Goal: Information Seeking & Learning: Learn about a topic

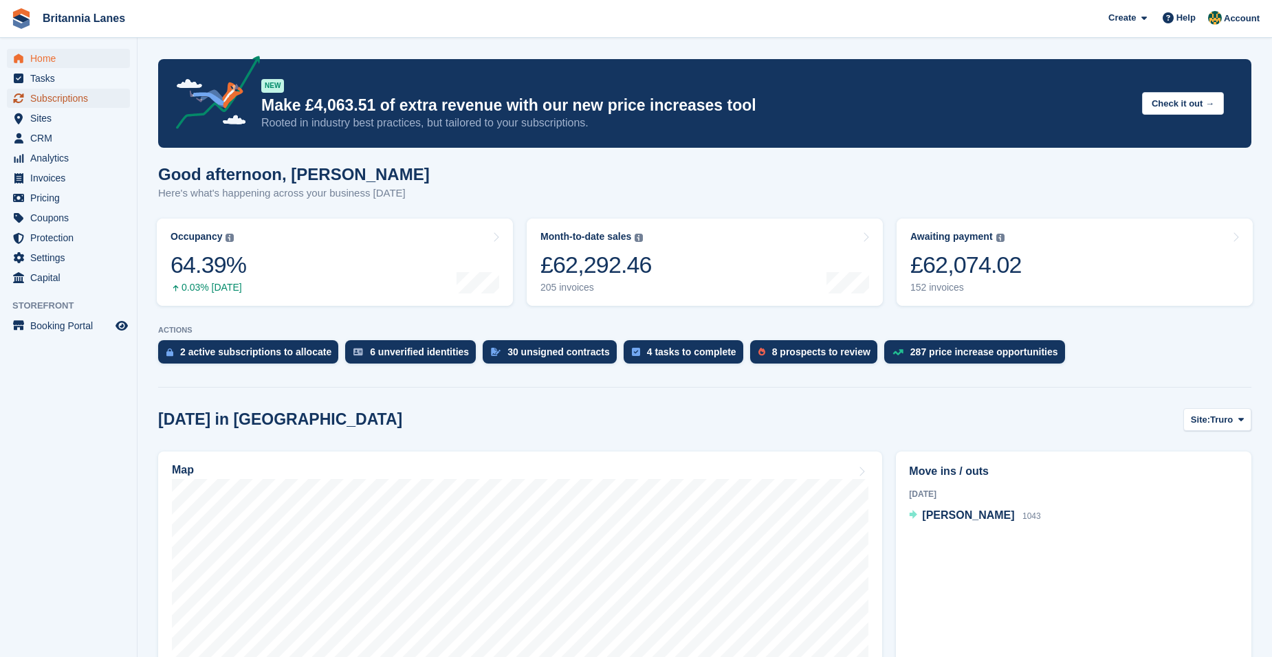
click at [56, 99] on span "Subscriptions" at bounding box center [71, 98] width 82 height 19
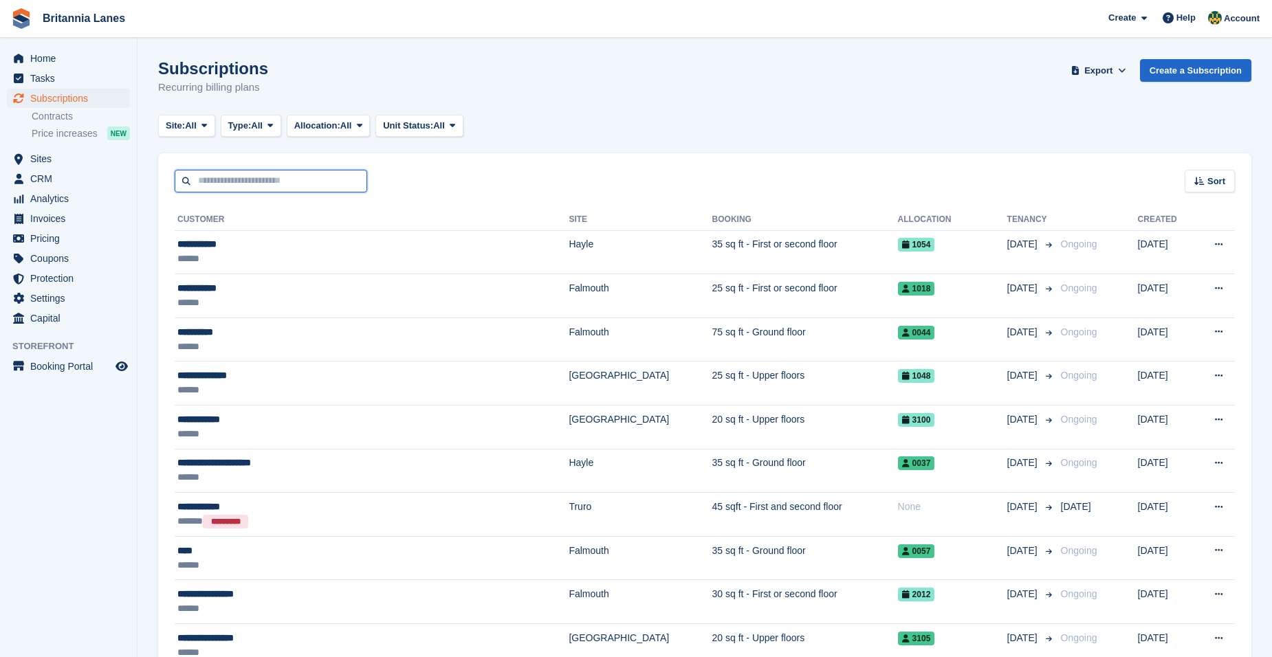
click at [236, 185] on input "text" at bounding box center [271, 181] width 192 height 23
type input "****"
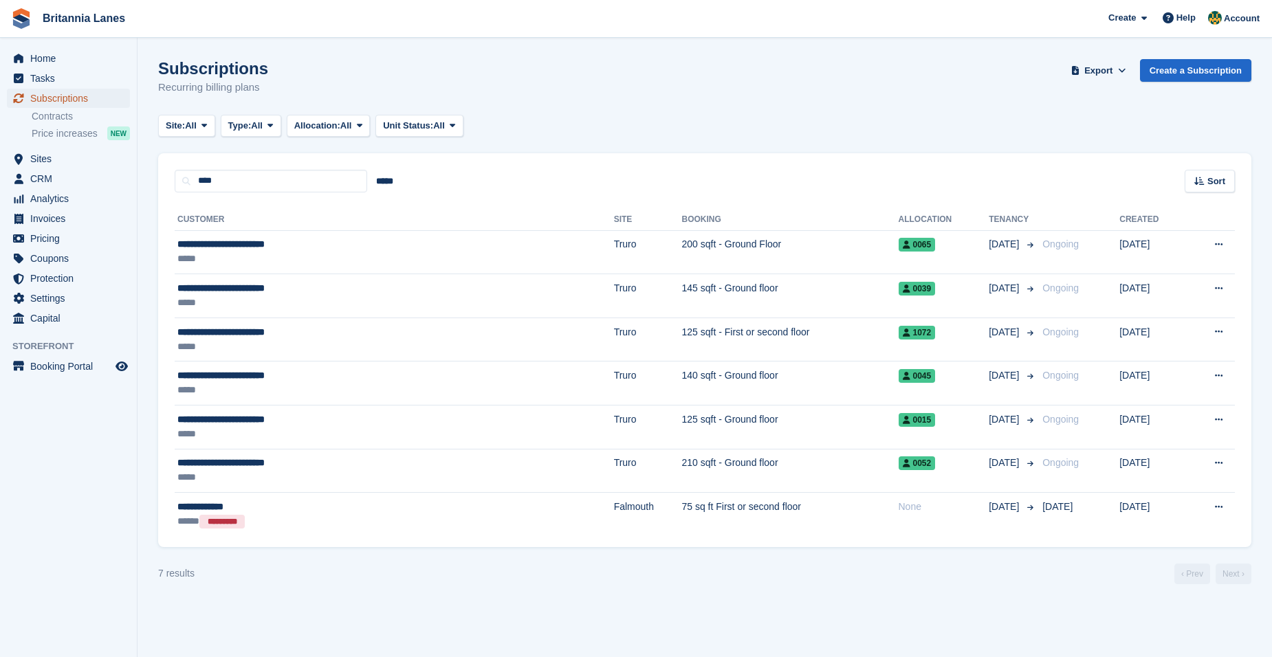
click at [65, 101] on span "Subscriptions" at bounding box center [71, 98] width 82 height 19
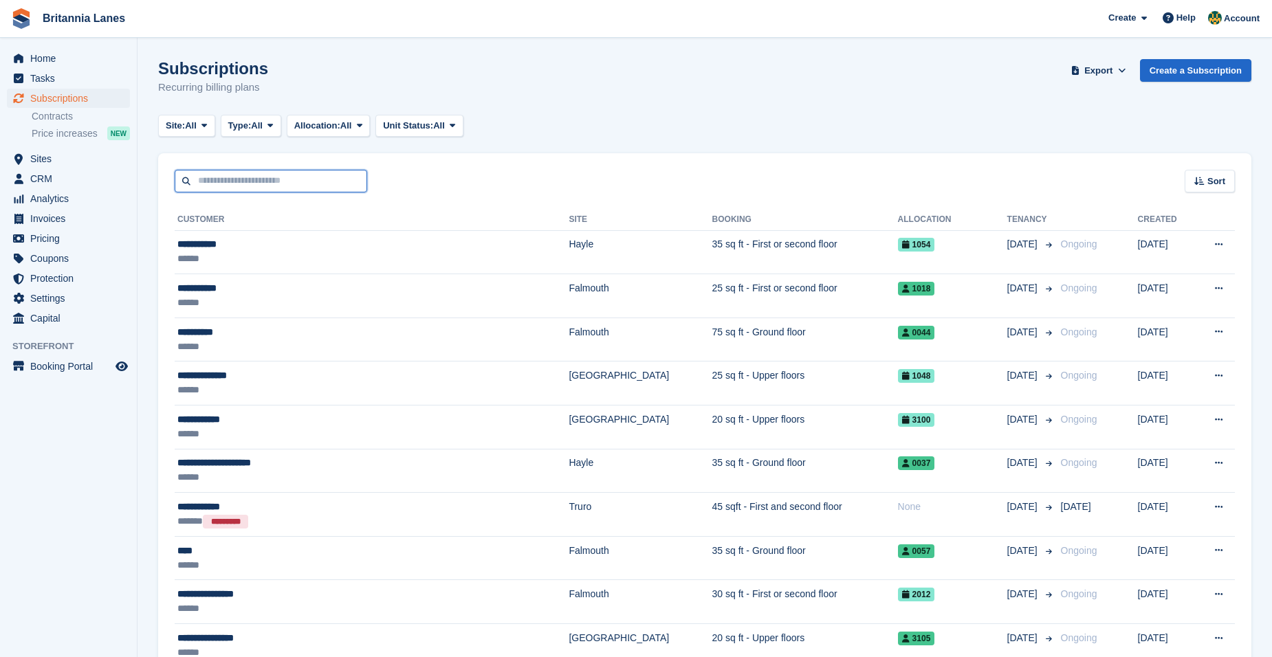
click at [234, 187] on input "text" at bounding box center [271, 181] width 192 height 23
click at [57, 159] on span "Sites" at bounding box center [71, 158] width 82 height 19
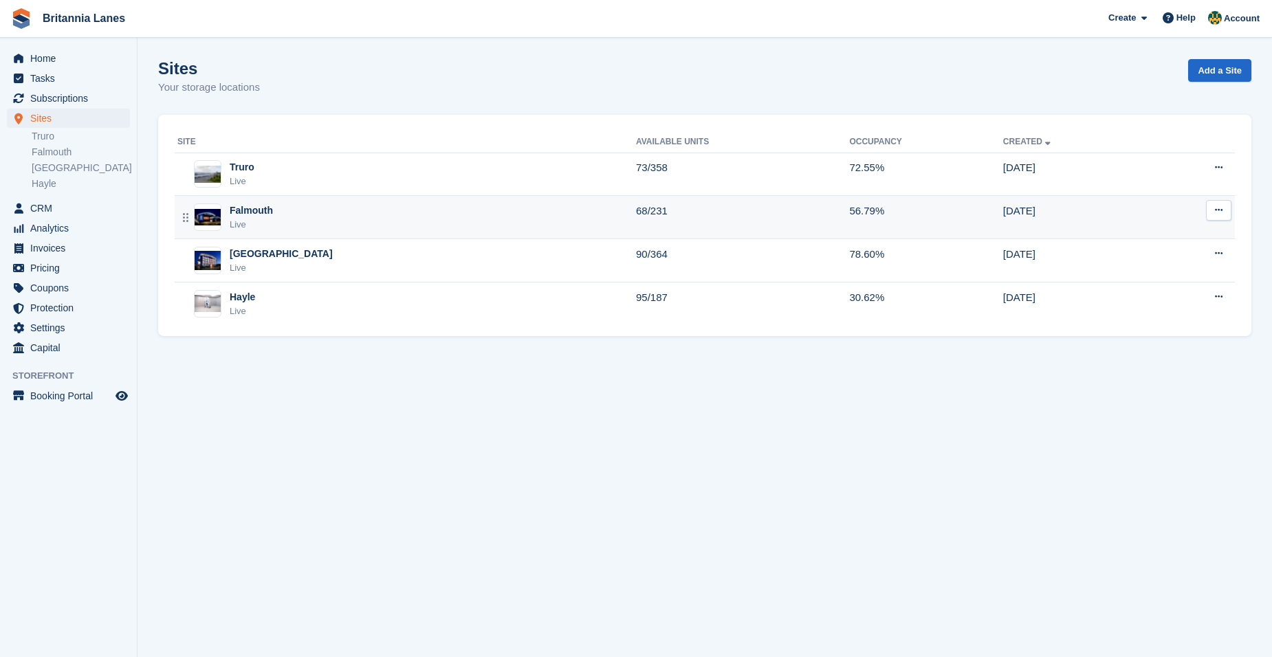
click at [292, 210] on div "Falmouth Live" at bounding box center [406, 217] width 459 height 28
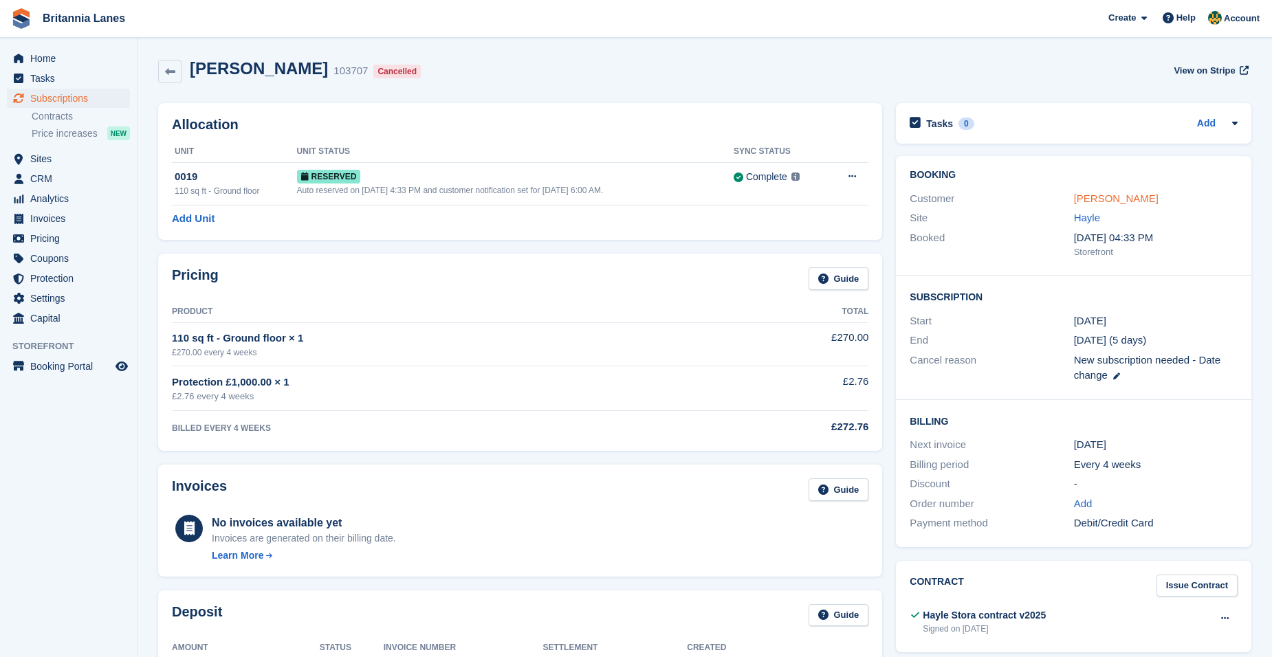
click at [1100, 204] on link "Mary Ryan" at bounding box center [1116, 198] width 85 height 12
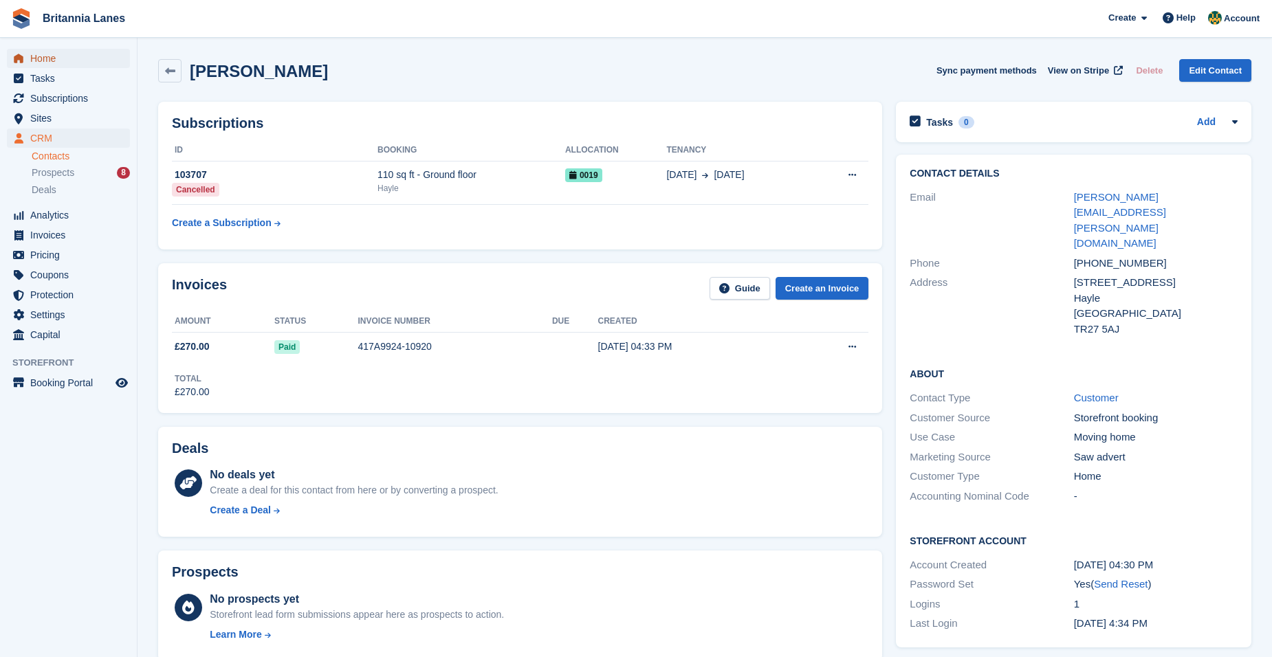
click at [80, 66] on span "Home" at bounding box center [71, 58] width 82 height 19
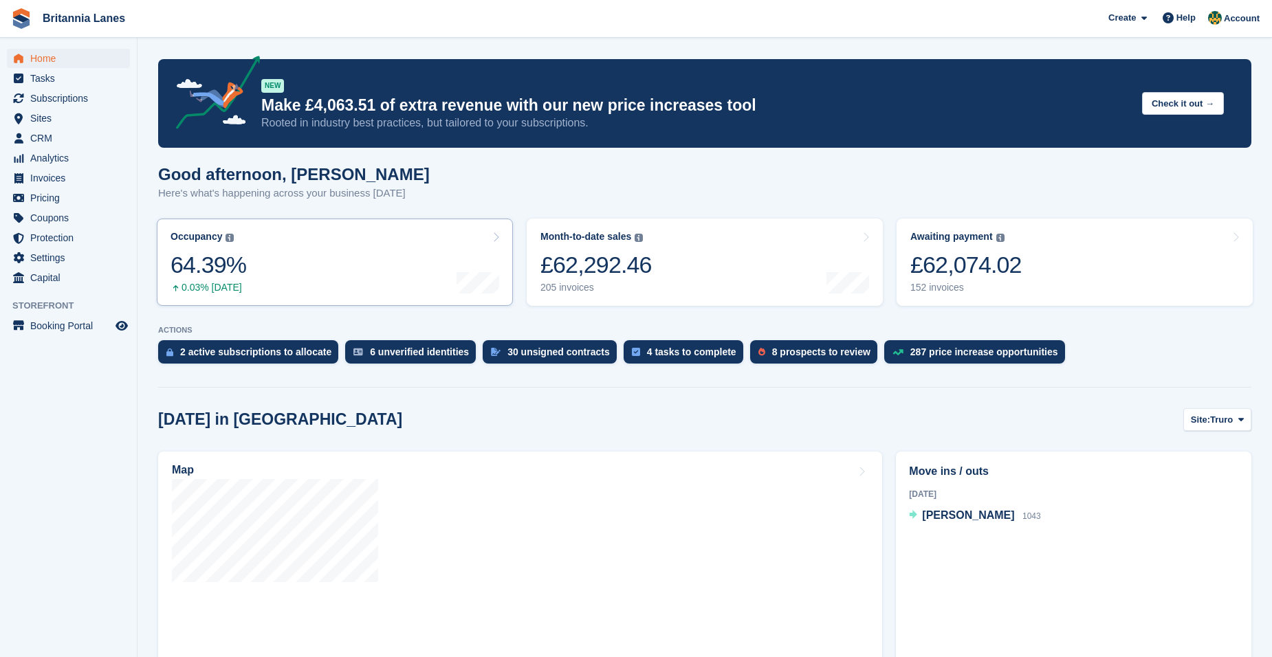
click at [255, 267] on link "Occupancy The percentage of all currently allocated units in terms of area. Inc…" at bounding box center [335, 262] width 356 height 87
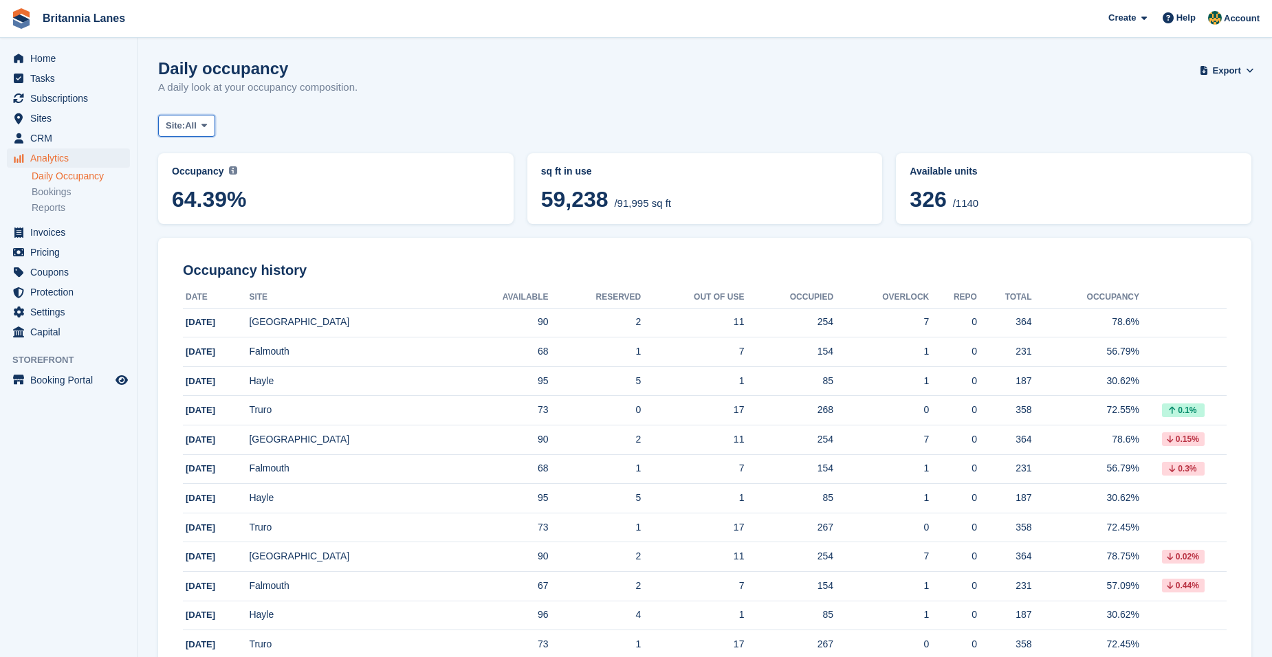
click at [184, 122] on span "Site:" at bounding box center [175, 126] width 19 height 14
click at [205, 259] on link "Hayle" at bounding box center [226, 257] width 124 height 25
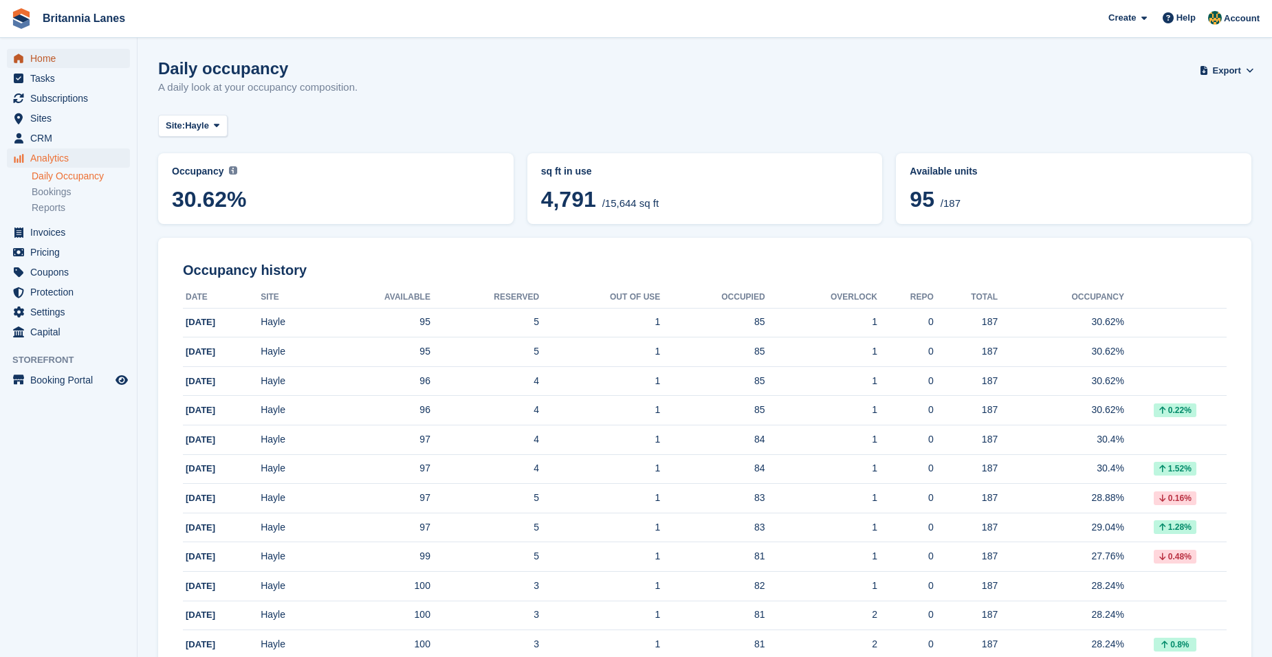
click at [73, 62] on span "Home" at bounding box center [71, 58] width 82 height 19
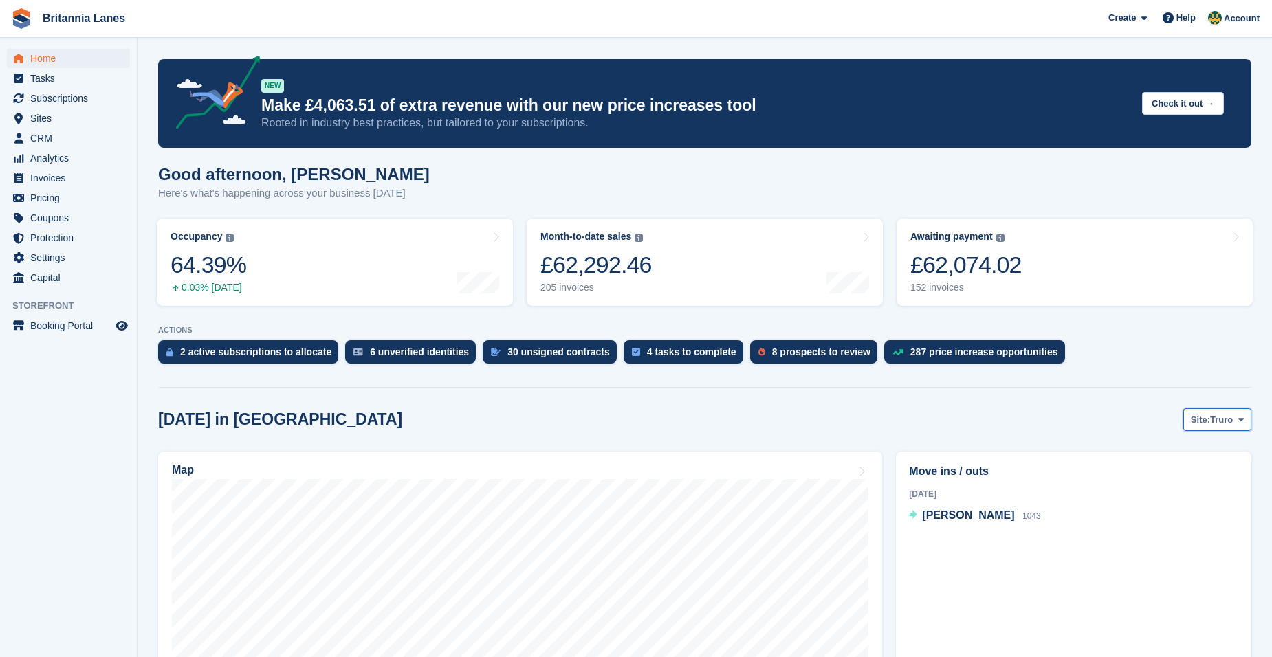
click at [1208, 414] on span "Site:" at bounding box center [1200, 420] width 19 height 14
click at [1172, 528] on link "Hayle" at bounding box center [1183, 526] width 124 height 25
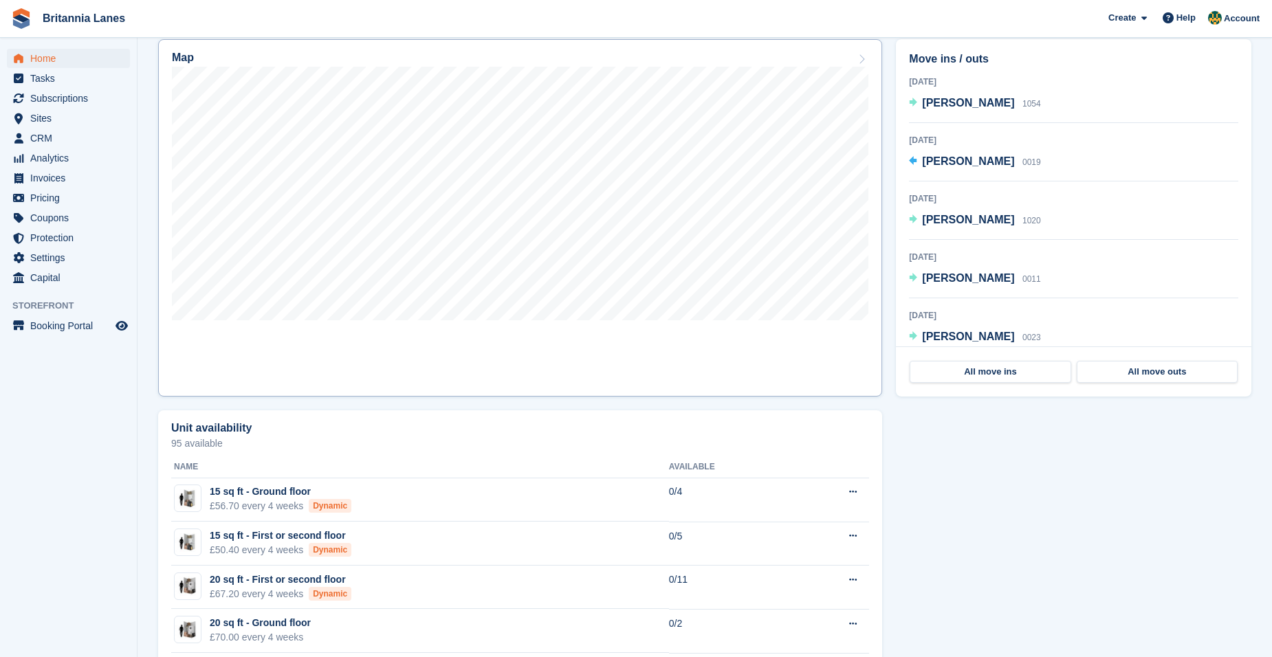
scroll to position [344, 0]
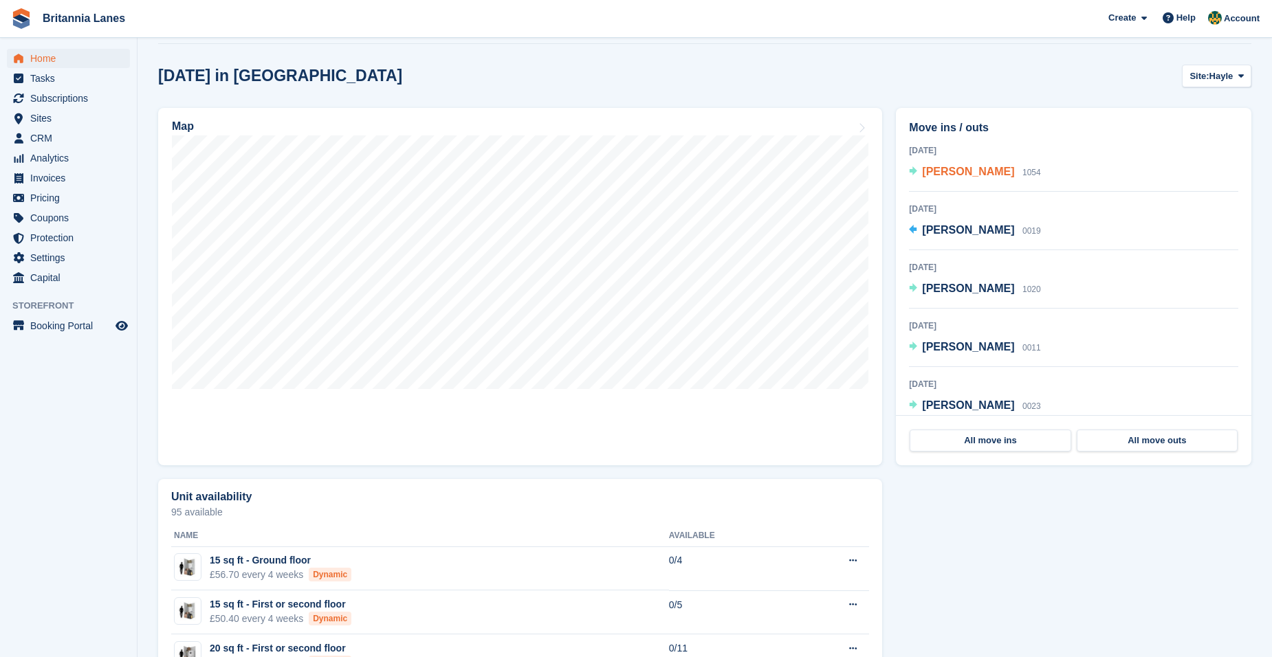
click at [956, 175] on span "Marie Dryer" at bounding box center [968, 172] width 92 height 12
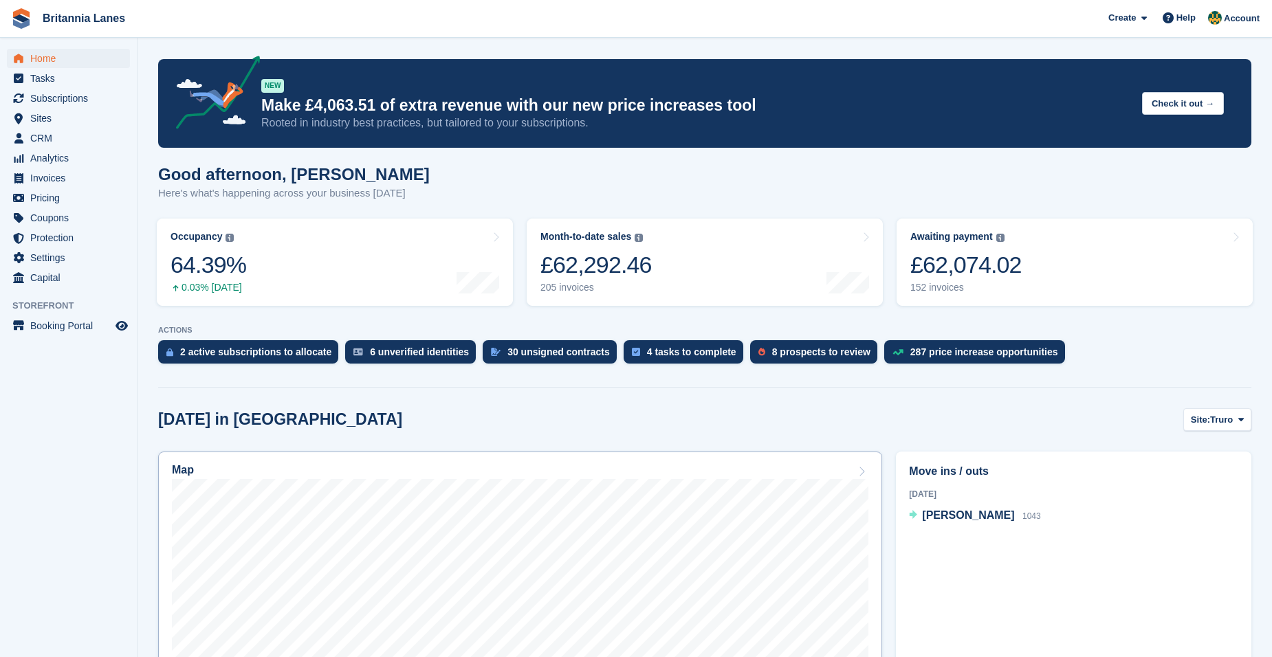
scroll to position [344, 0]
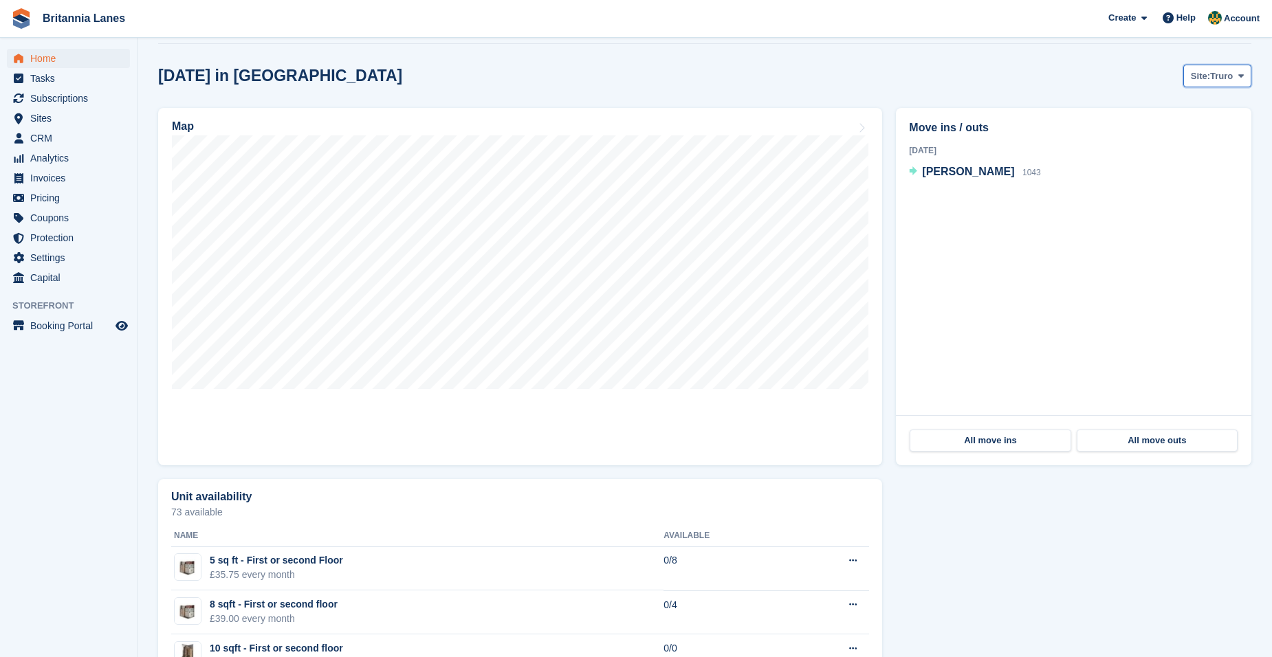
click at [1243, 76] on icon at bounding box center [1240, 75] width 5 height 9
click at [1151, 138] on link "Falmouth" at bounding box center [1183, 133] width 124 height 25
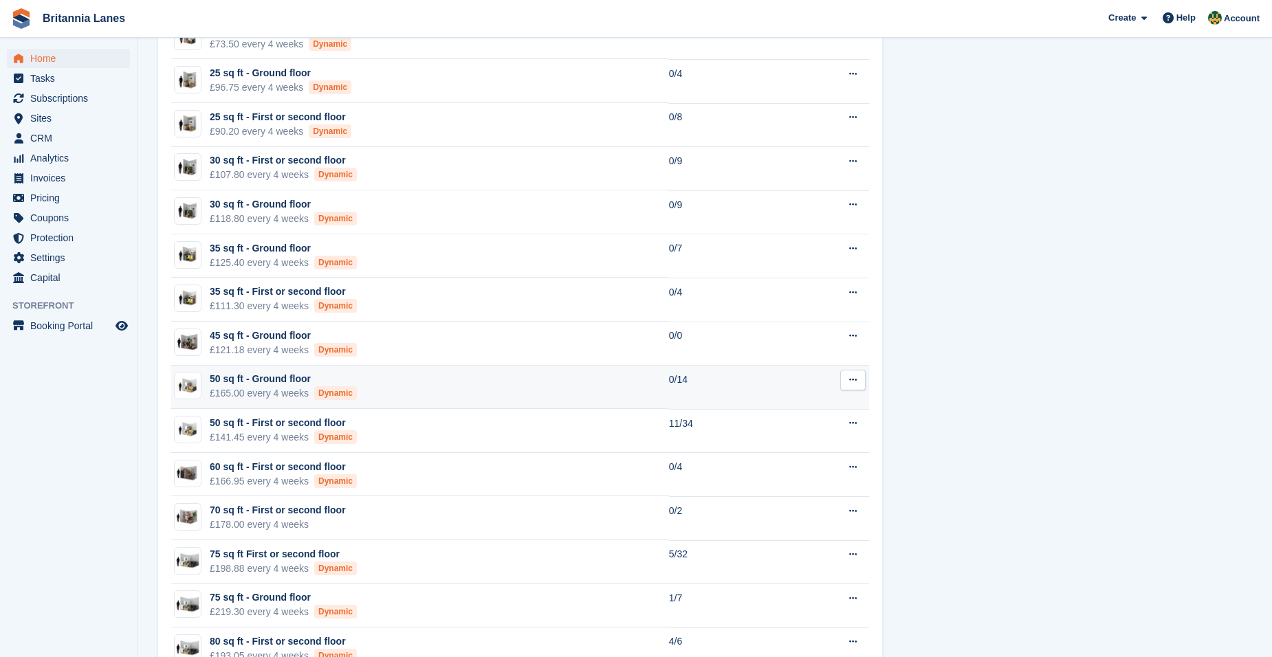
scroll to position [1031, 0]
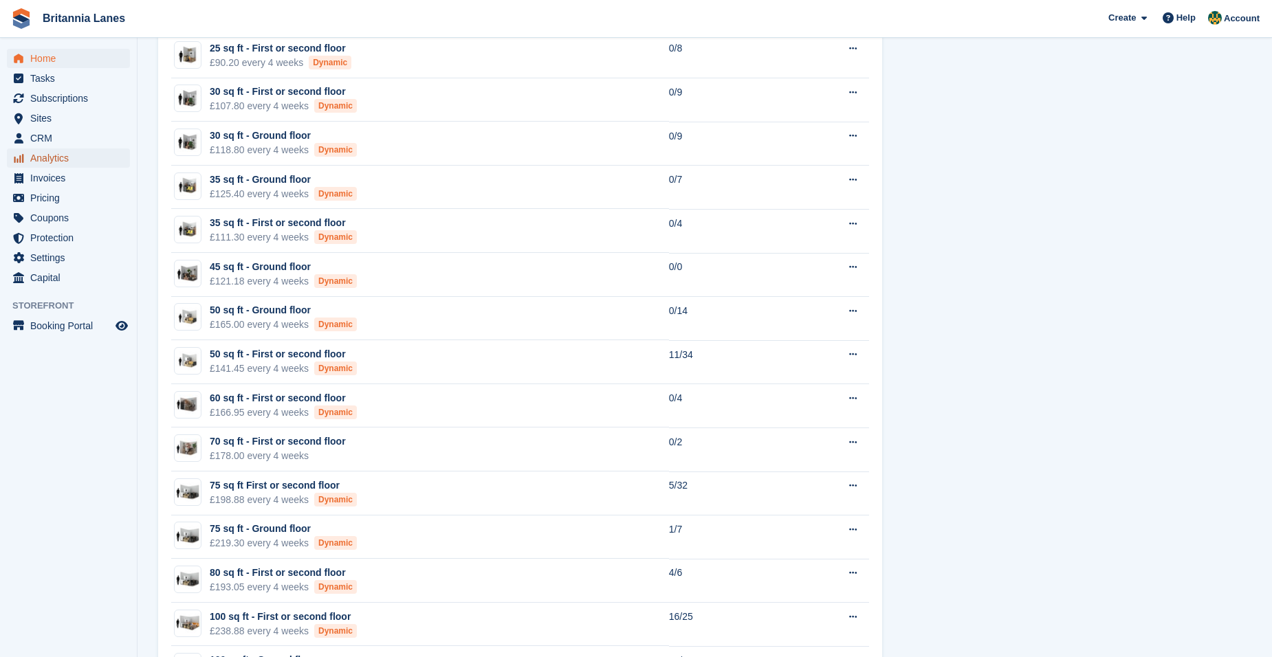
click at [77, 155] on span "Analytics" at bounding box center [71, 157] width 82 height 19
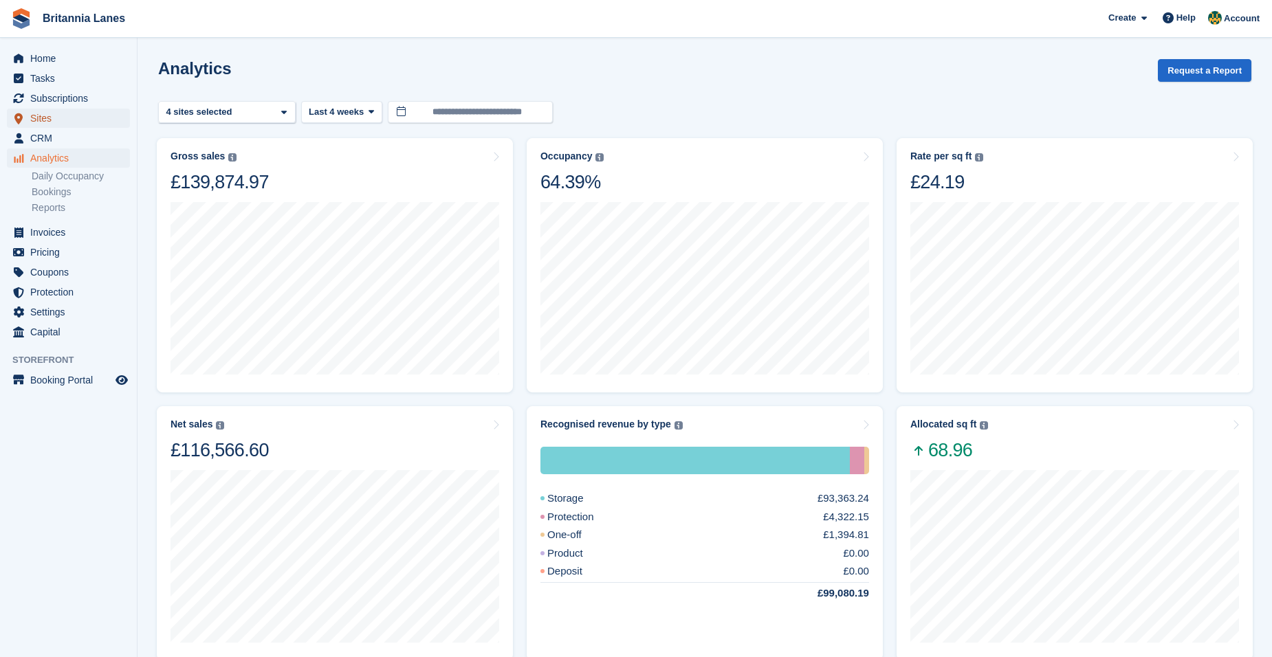
click at [80, 113] on span "Sites" at bounding box center [71, 118] width 82 height 19
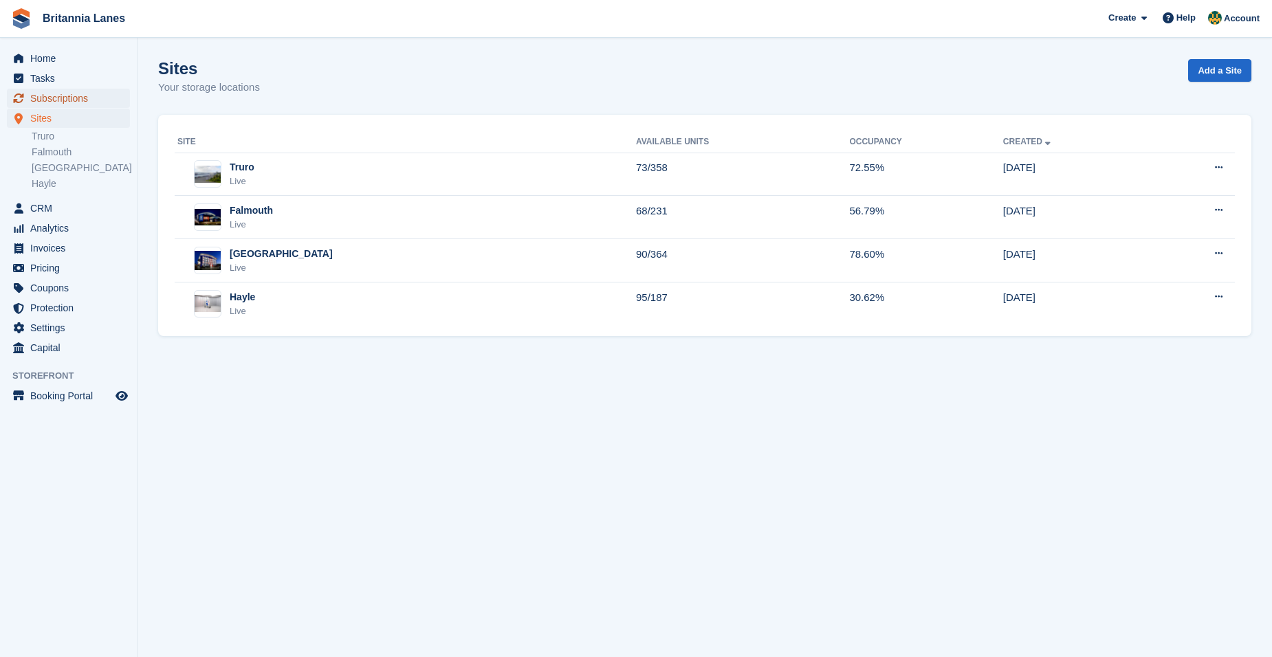
click at [62, 103] on span "Subscriptions" at bounding box center [71, 98] width 82 height 19
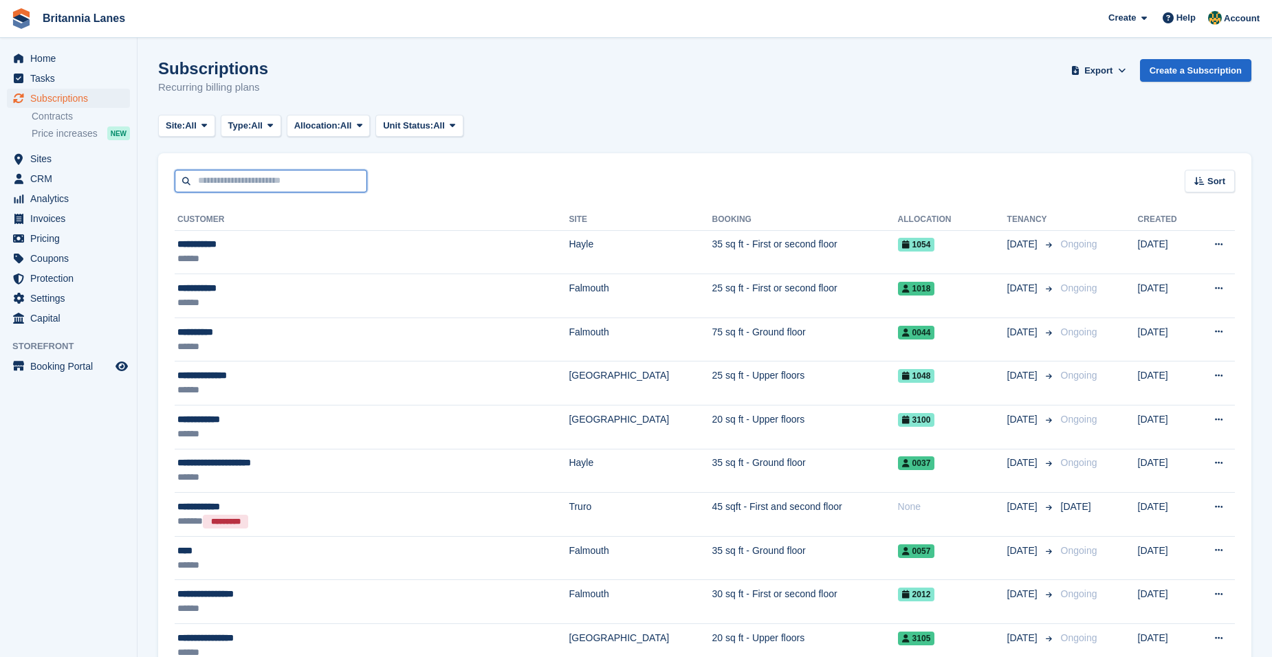
click at [215, 174] on input "text" at bounding box center [271, 181] width 192 height 23
type input "****"
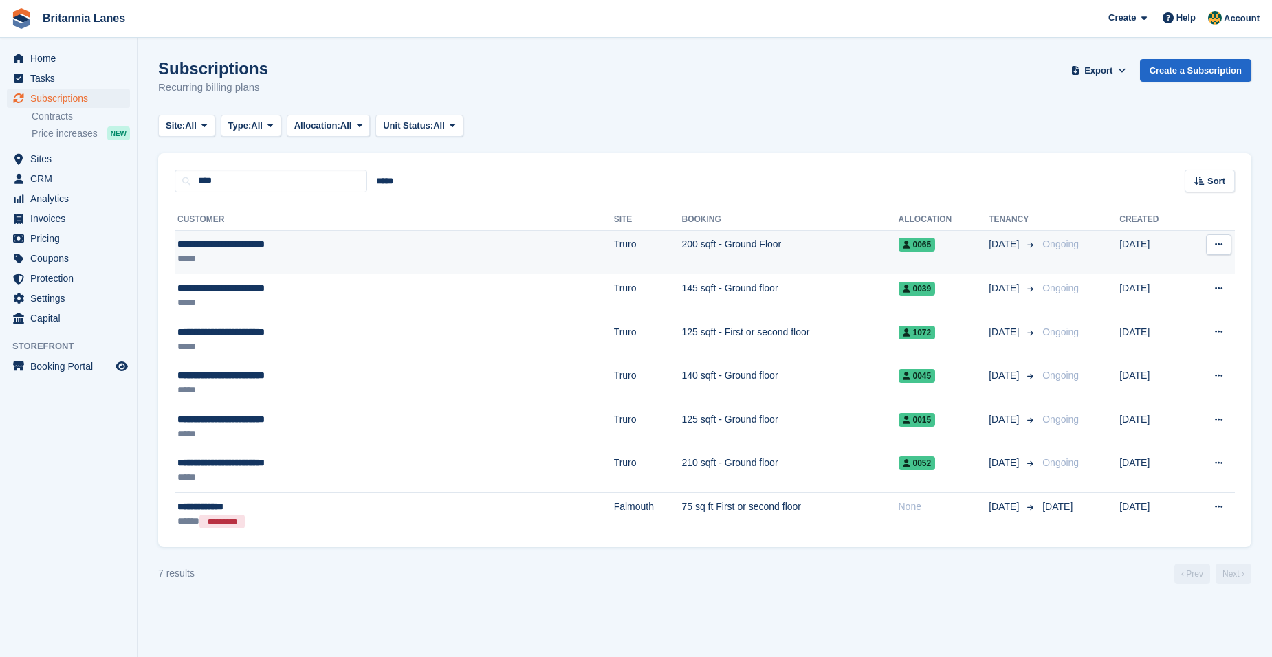
click at [267, 249] on div "**********" at bounding box center [305, 244] width 256 height 14
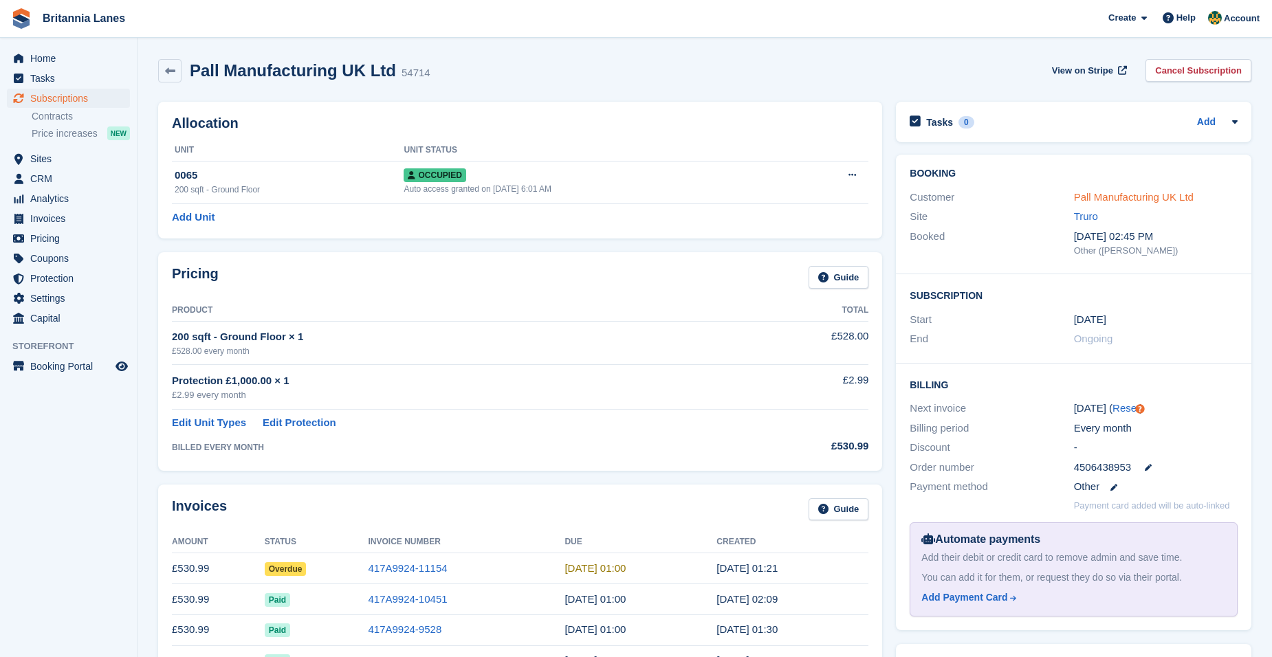
click at [1117, 197] on link "Pall Manufacturing UK Ltd" at bounding box center [1134, 197] width 120 height 12
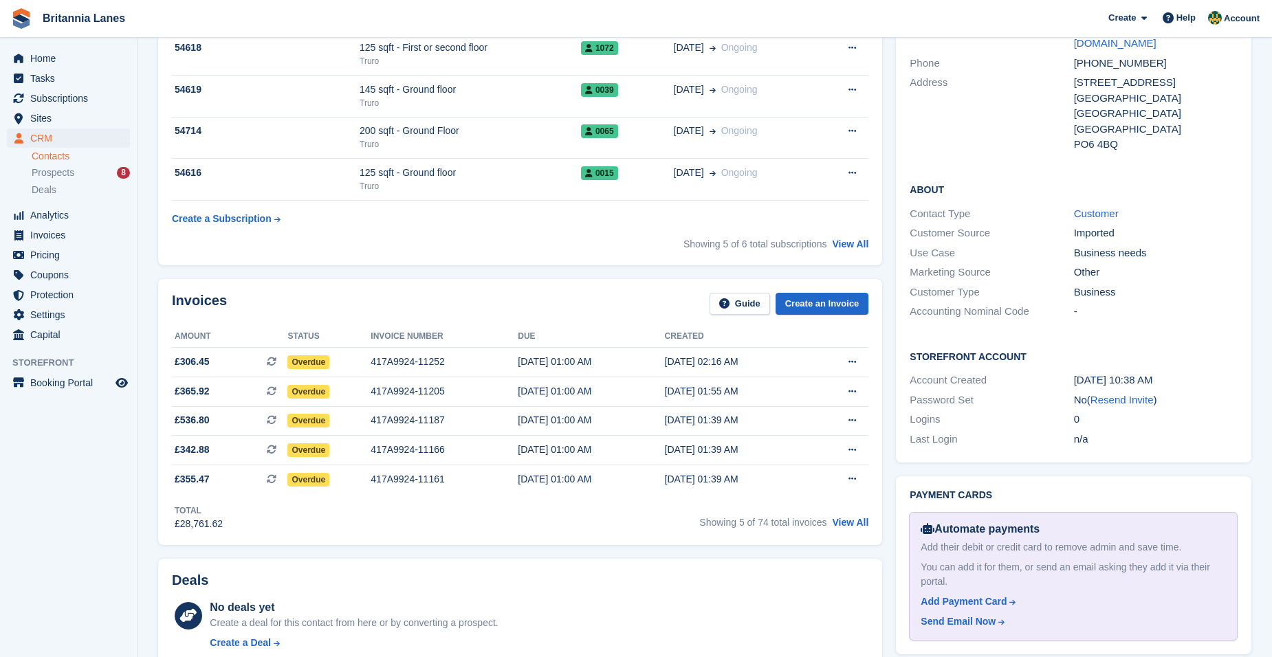
scroll to position [344, 0]
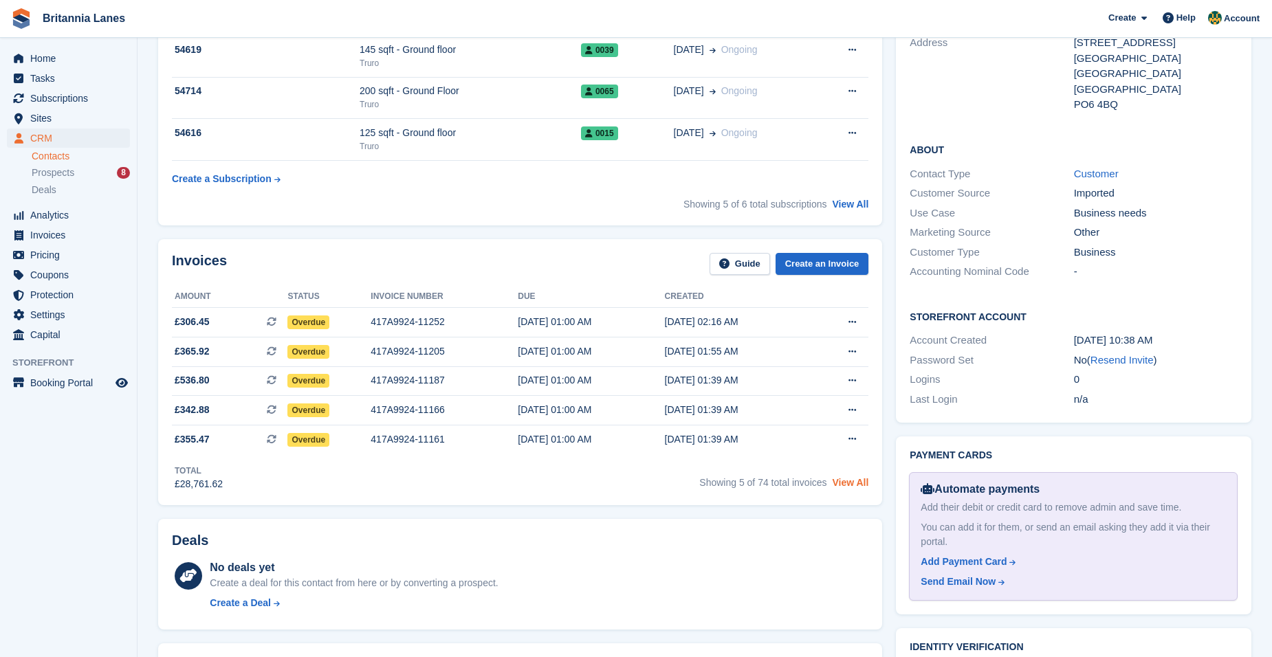
click at [857, 481] on link "View All" at bounding box center [850, 482] width 36 height 11
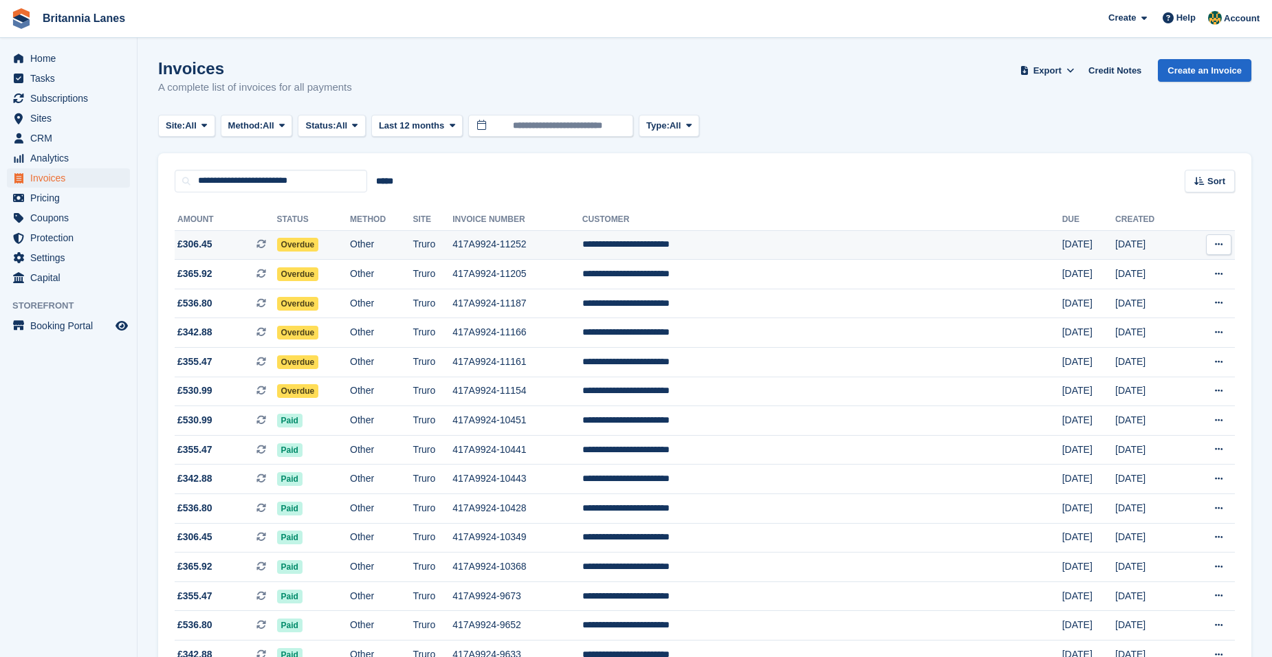
click at [773, 245] on td "**********" at bounding box center [822, 245] width 480 height 30
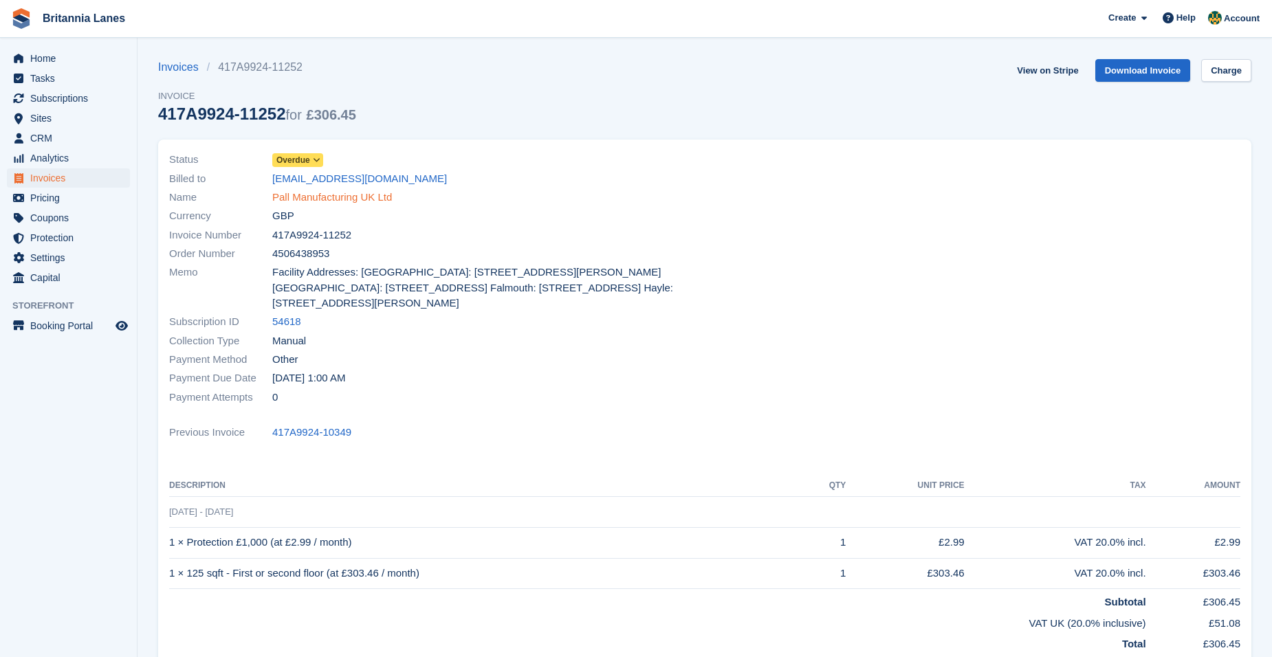
click at [298, 199] on link "Pall Manufacturing UK Ltd" at bounding box center [332, 198] width 120 height 16
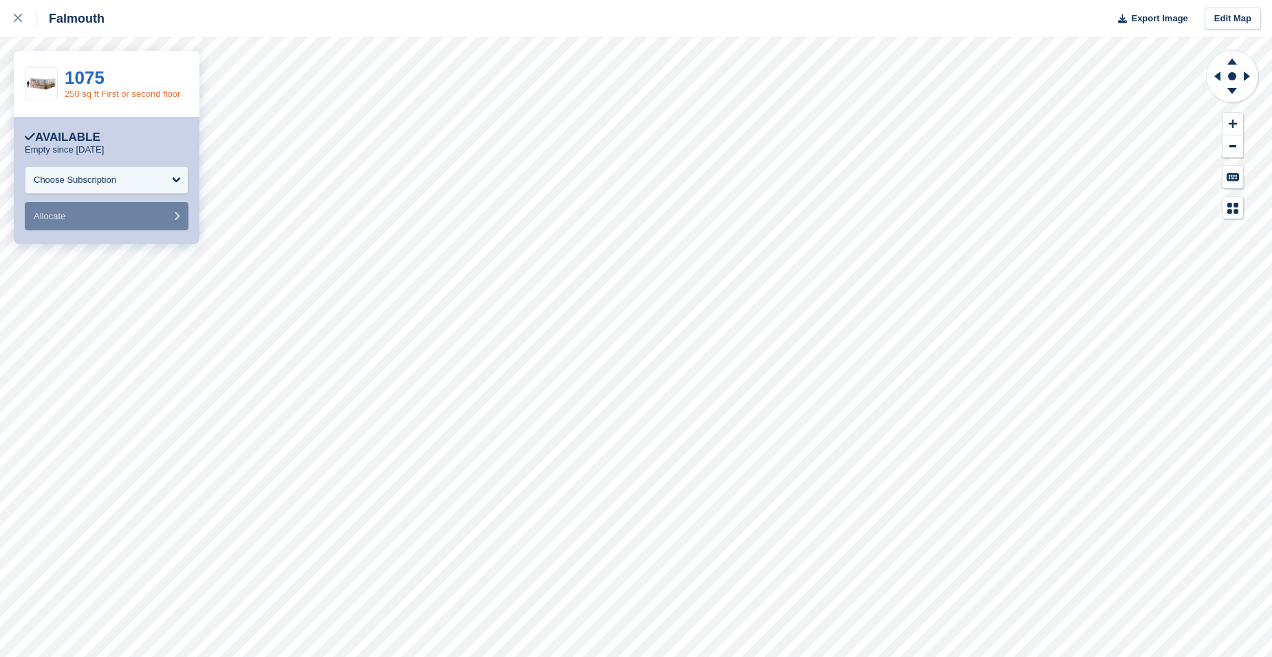
click at [114, 92] on link "250 sq ft First or second floor" at bounding box center [122, 94] width 115 height 10
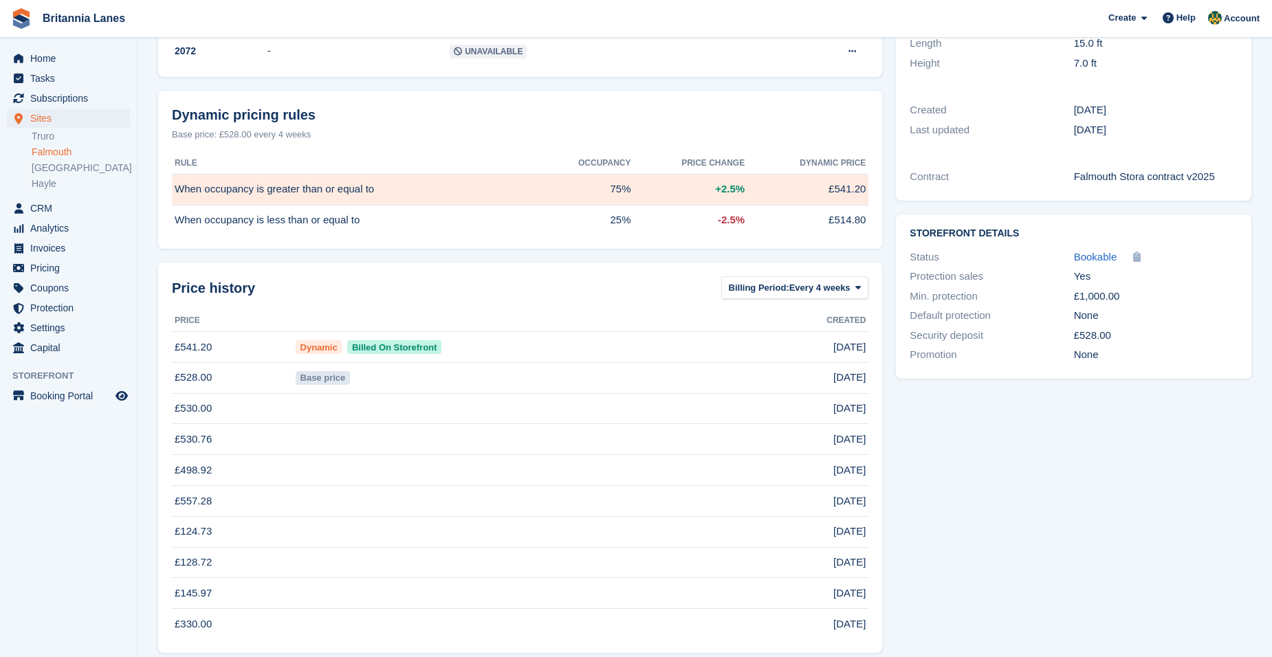
scroll to position [342, 0]
